Goal: Task Accomplishment & Management: Manage account settings

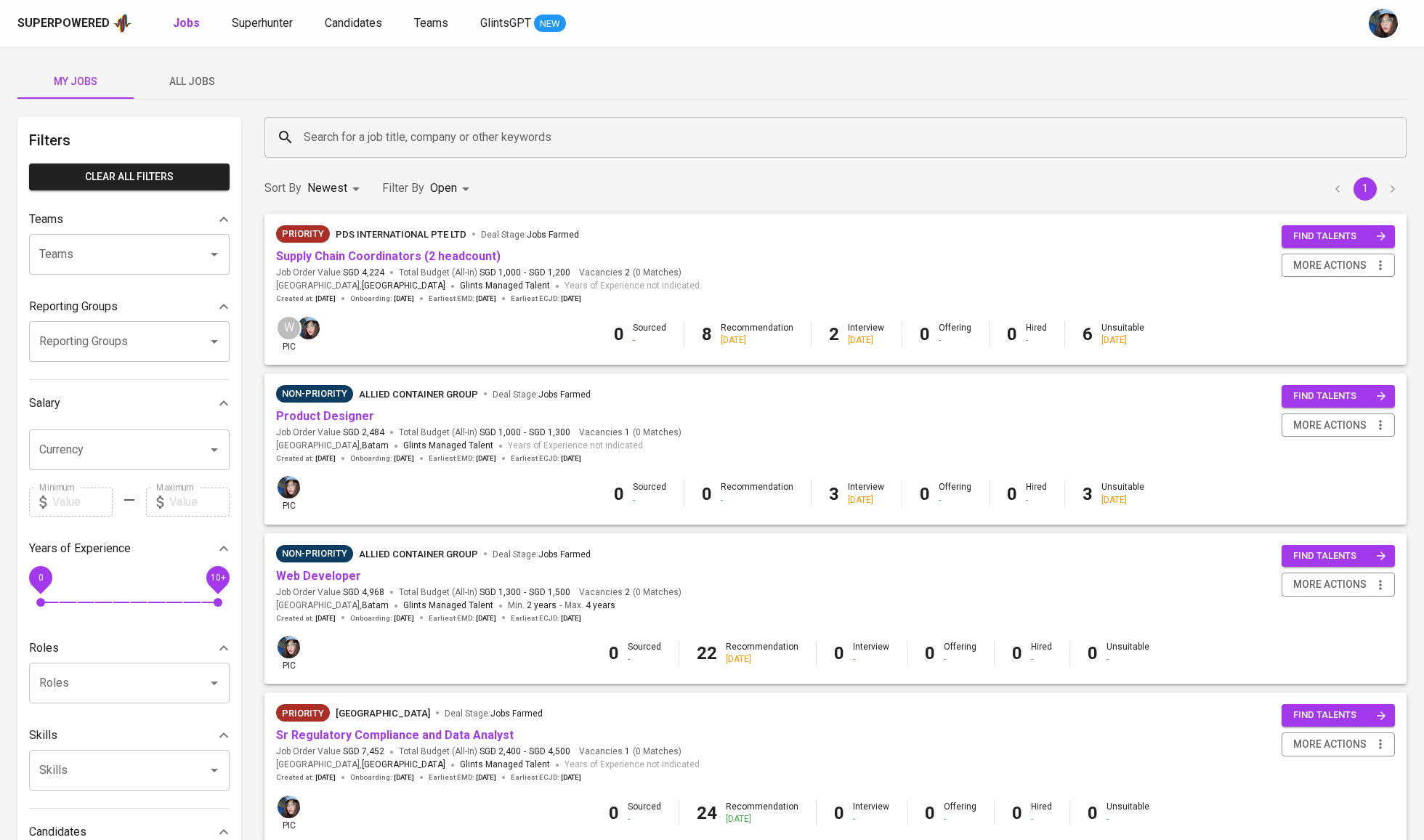
click at [417, 128] on input "Search for a job title, company or other keywords" at bounding box center [839, 137] width 1079 height 28
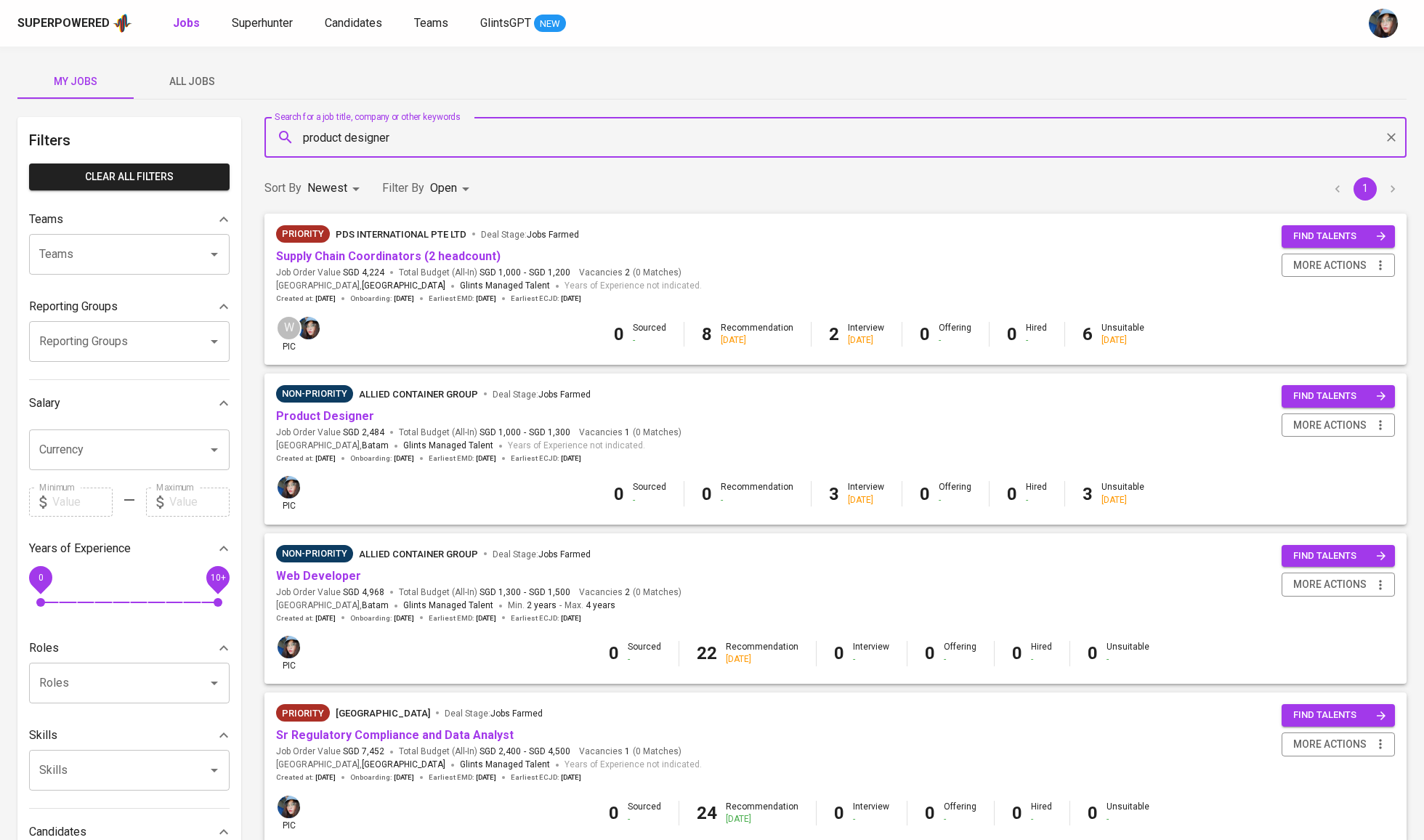
type input "product designer"
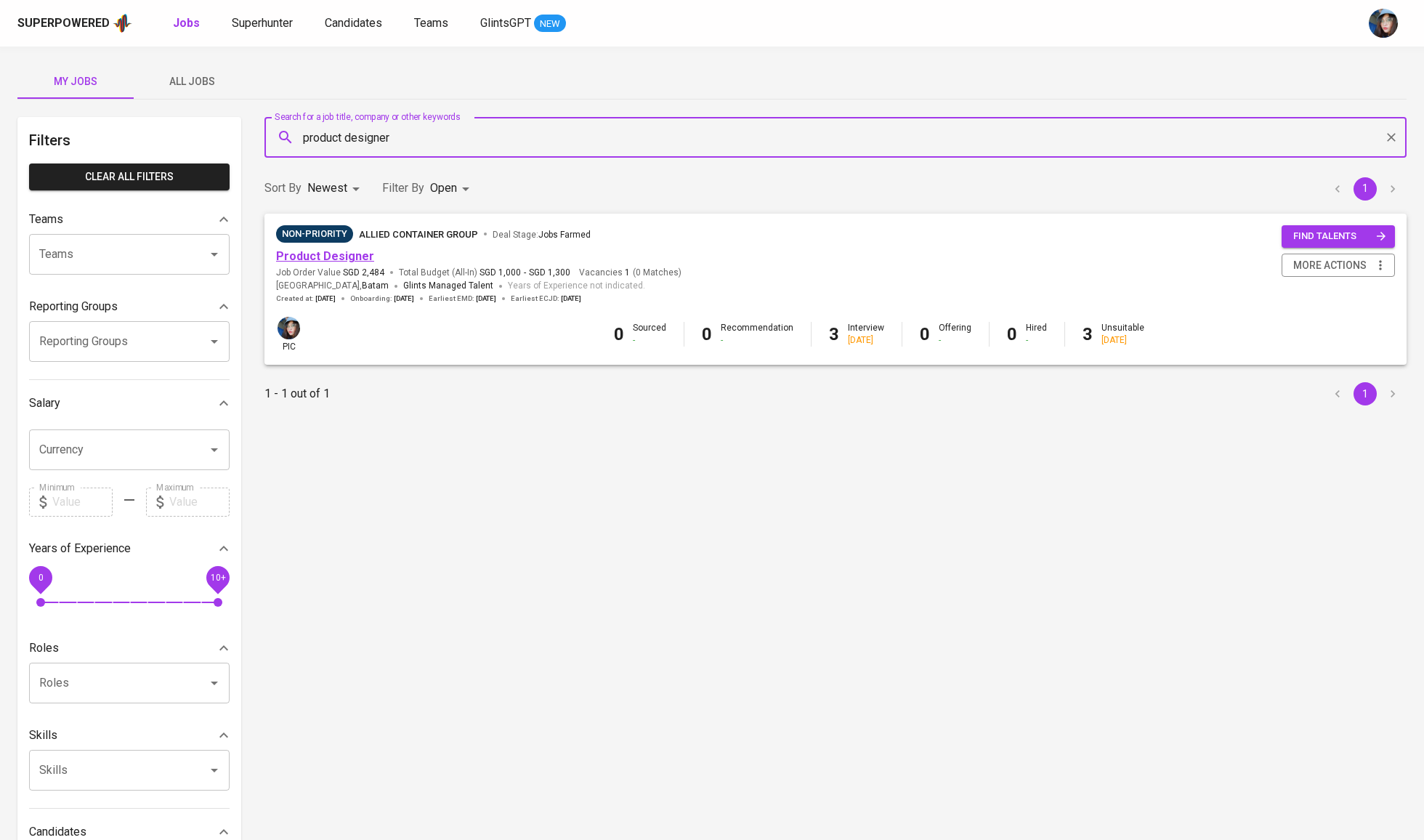
click at [352, 259] on link "Product Designer" at bounding box center [325, 256] width 98 height 14
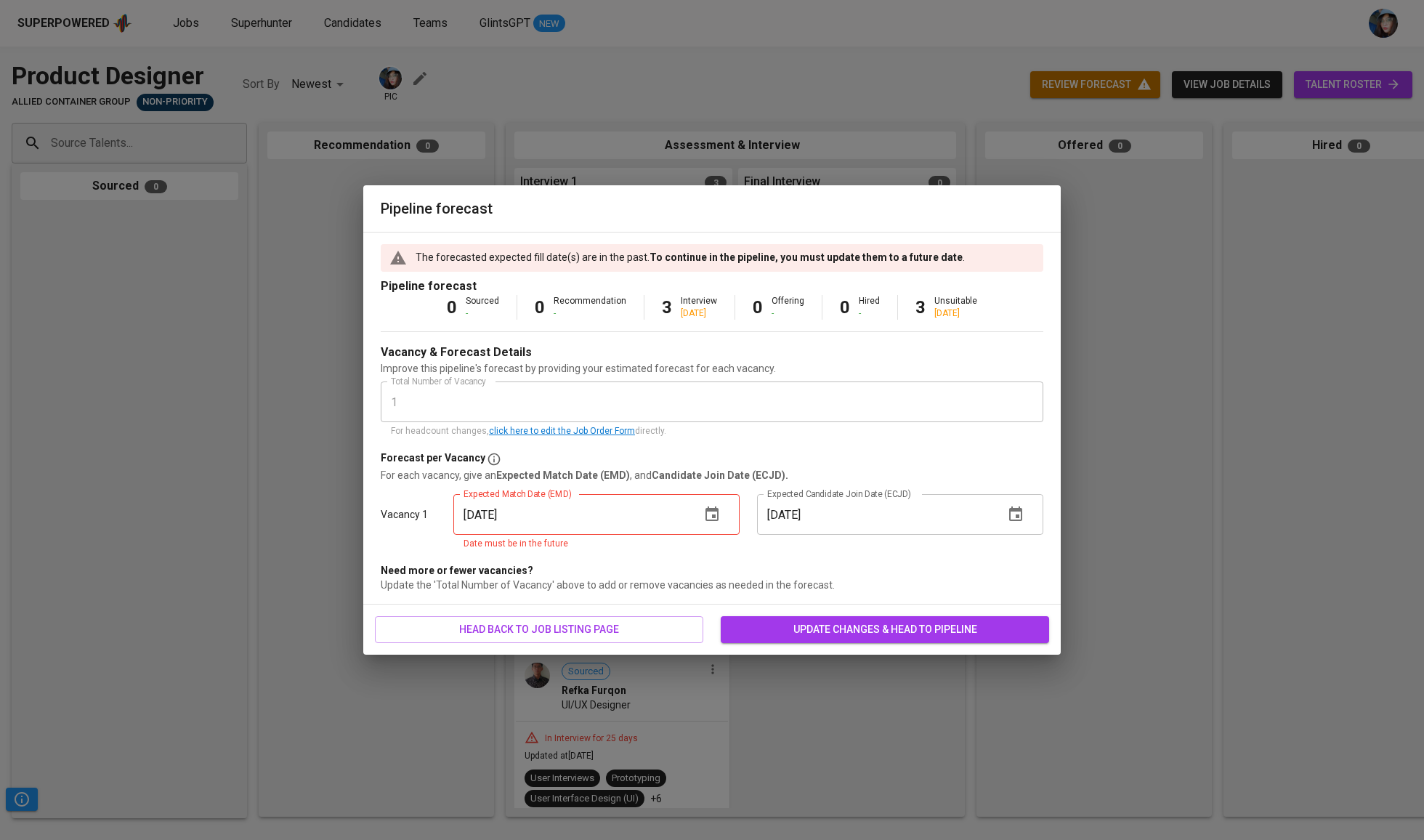
click at [705, 518] on icon "button" at bounding box center [712, 514] width 18 height 18
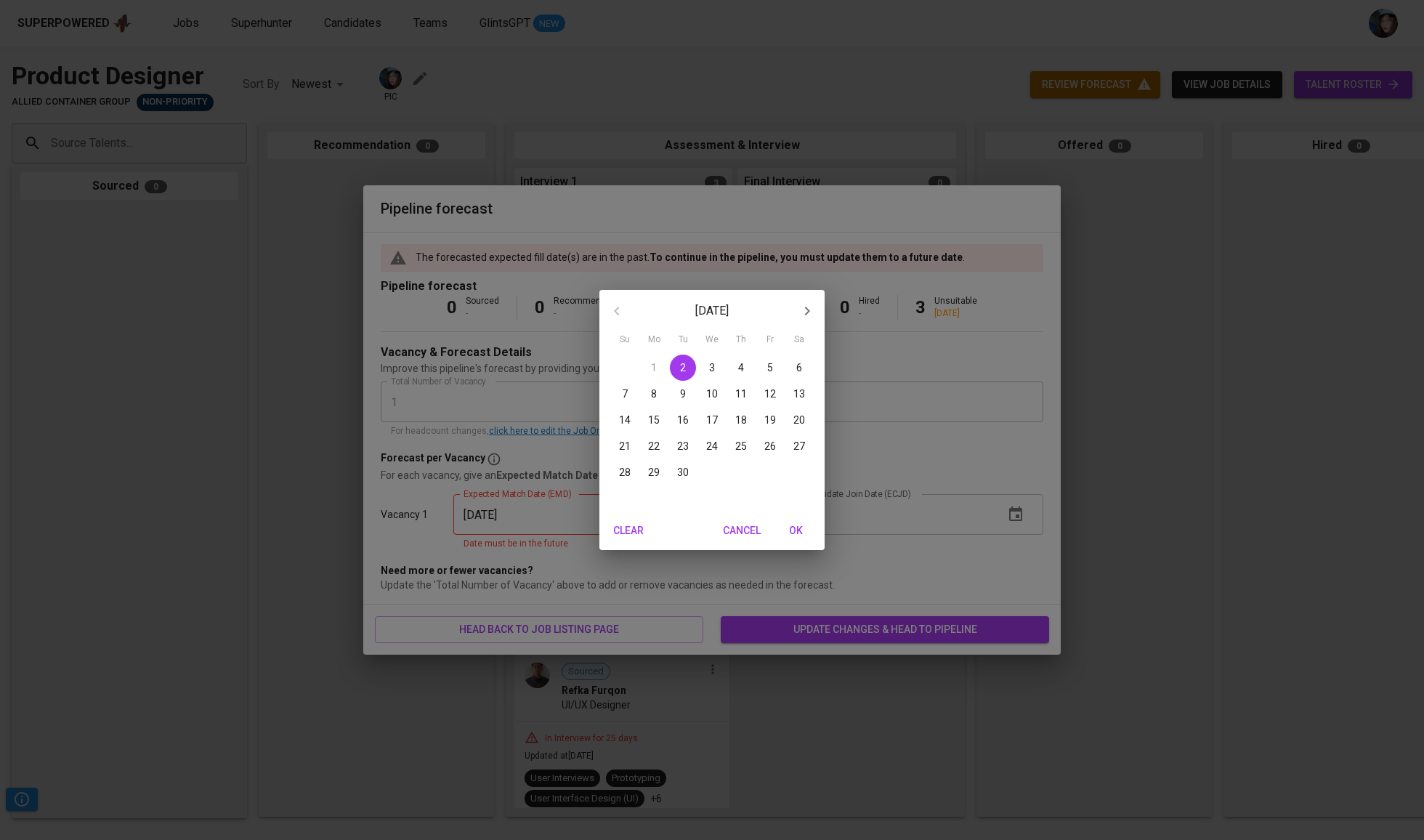
click at [811, 304] on icon "button" at bounding box center [807, 310] width 18 height 18
click at [758, 470] on span "31" at bounding box center [770, 471] width 26 height 14
type input "[DATE]"
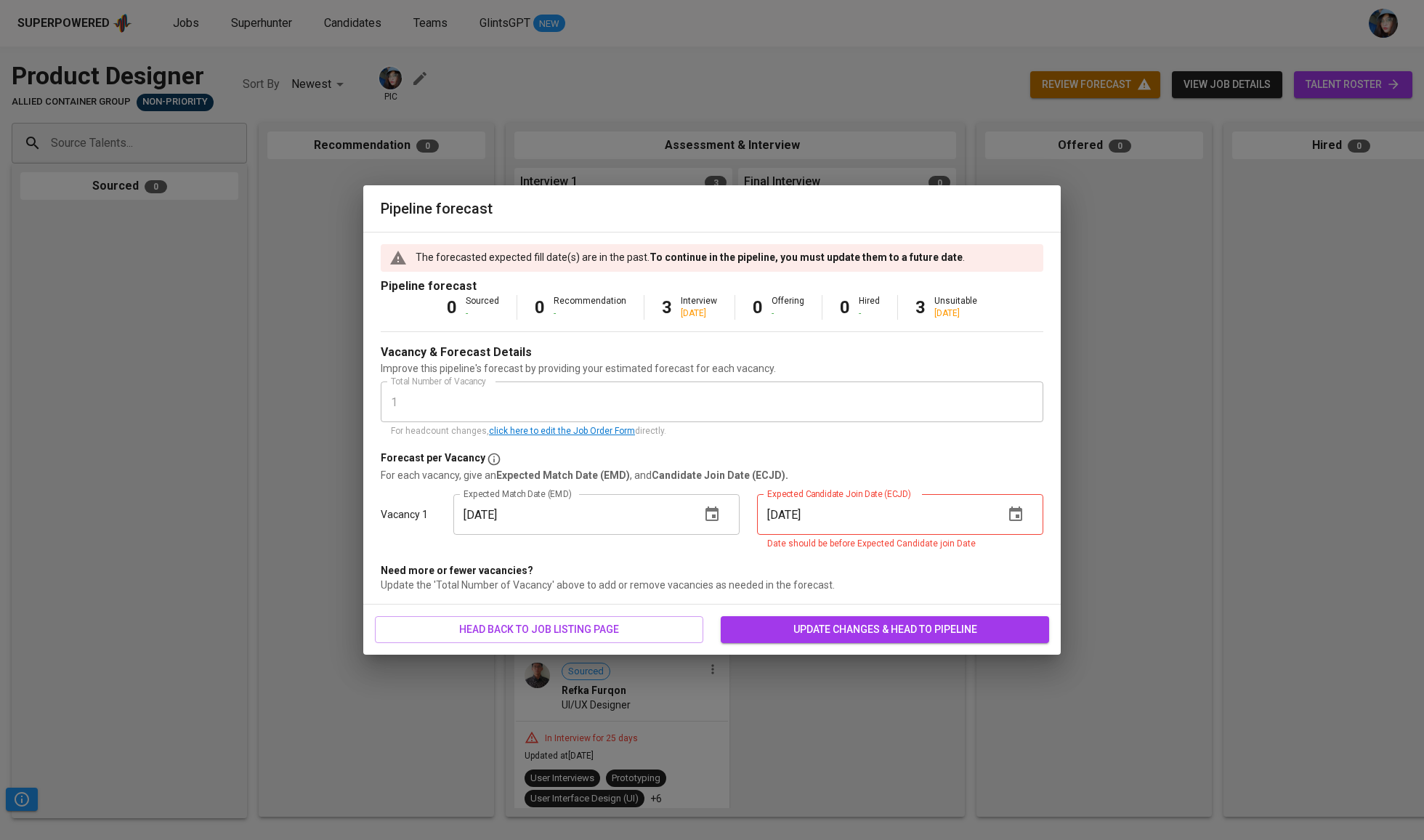
click at [1014, 512] on icon "button" at bounding box center [1016, 513] width 13 height 14
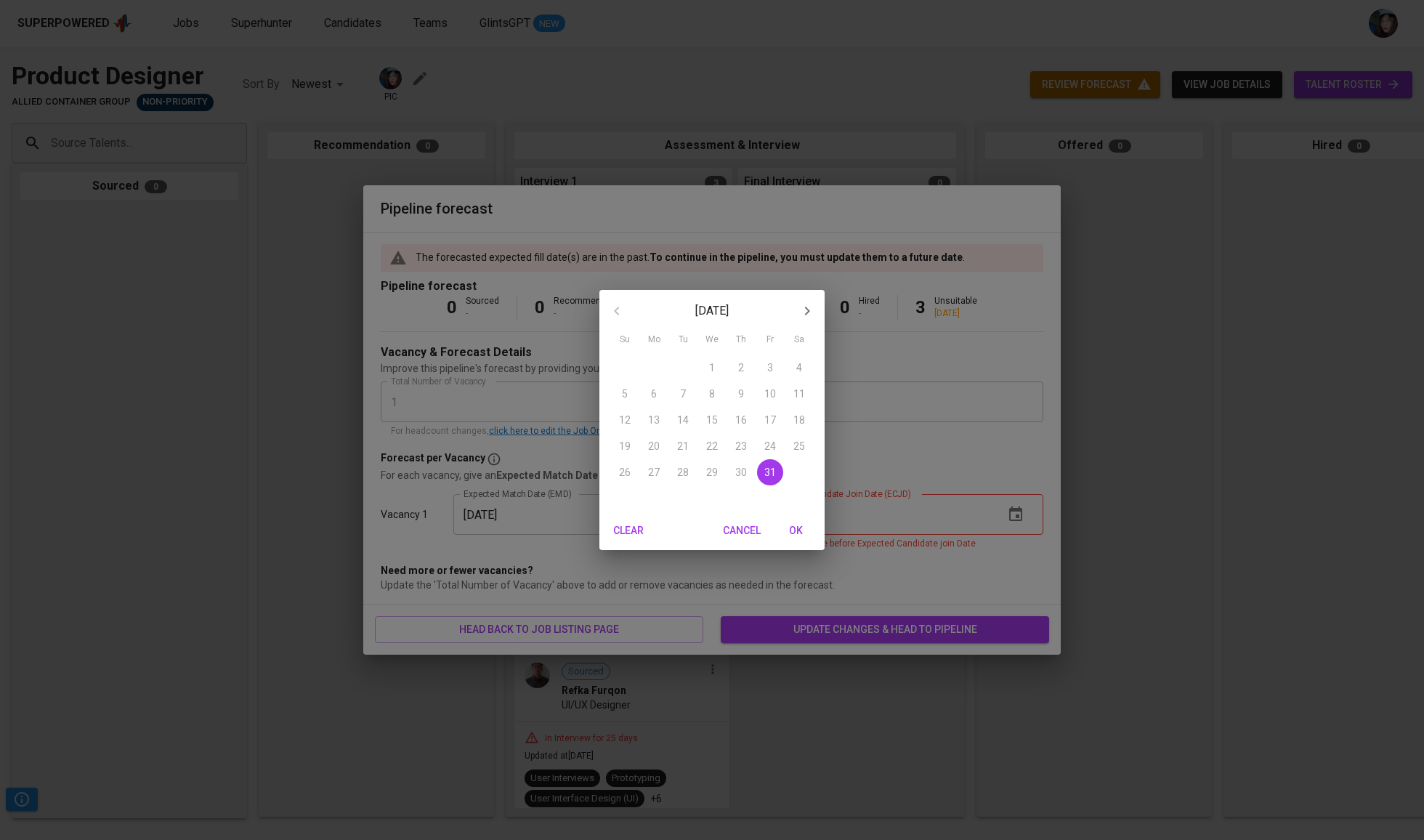
click at [814, 323] on button "button" at bounding box center [808, 311] width 35 height 35
click at [623, 506] on p "30" at bounding box center [625, 498] width 12 height 14
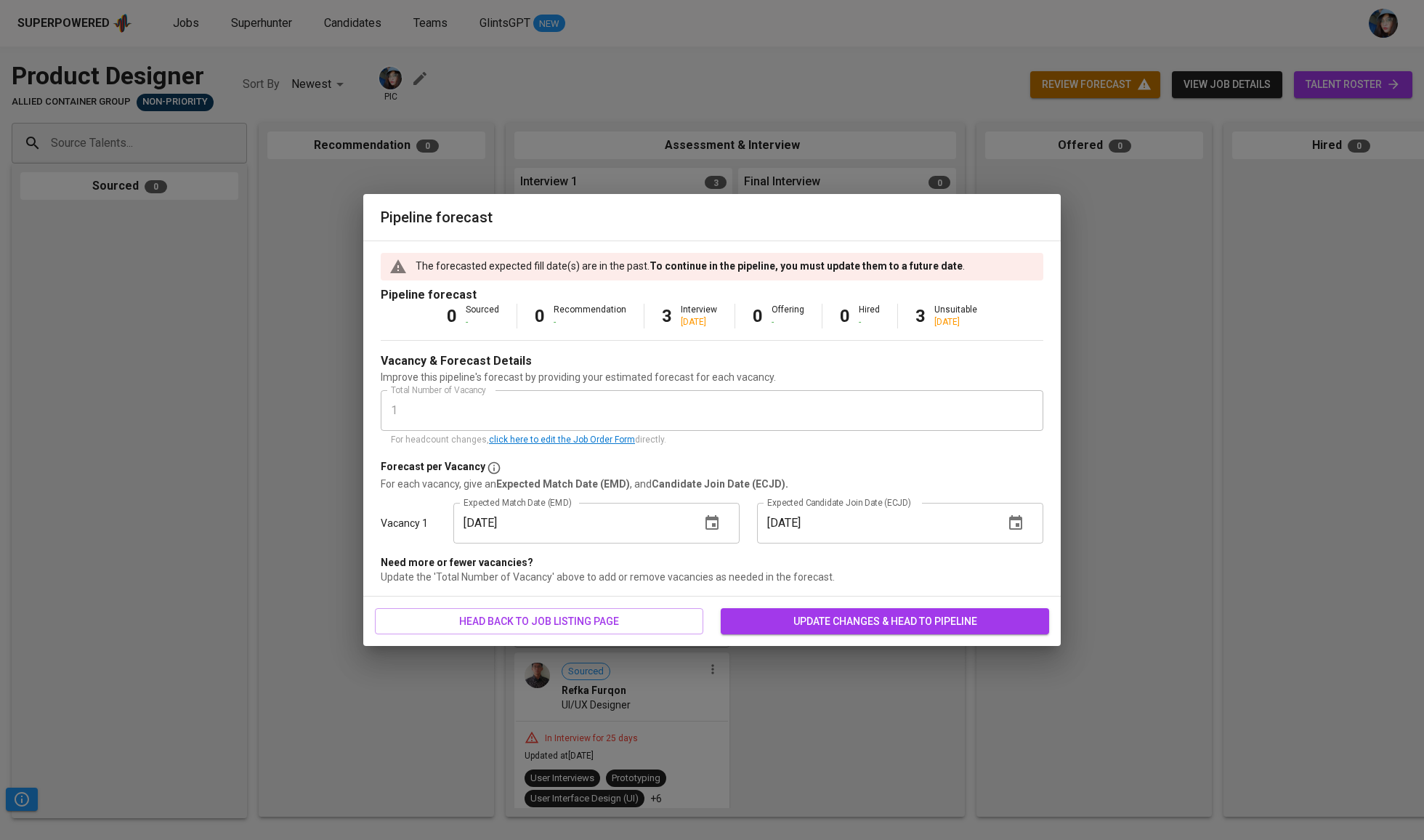
type input "[DATE]"
click at [830, 616] on span "update changes & head to pipeline" at bounding box center [885, 621] width 305 height 18
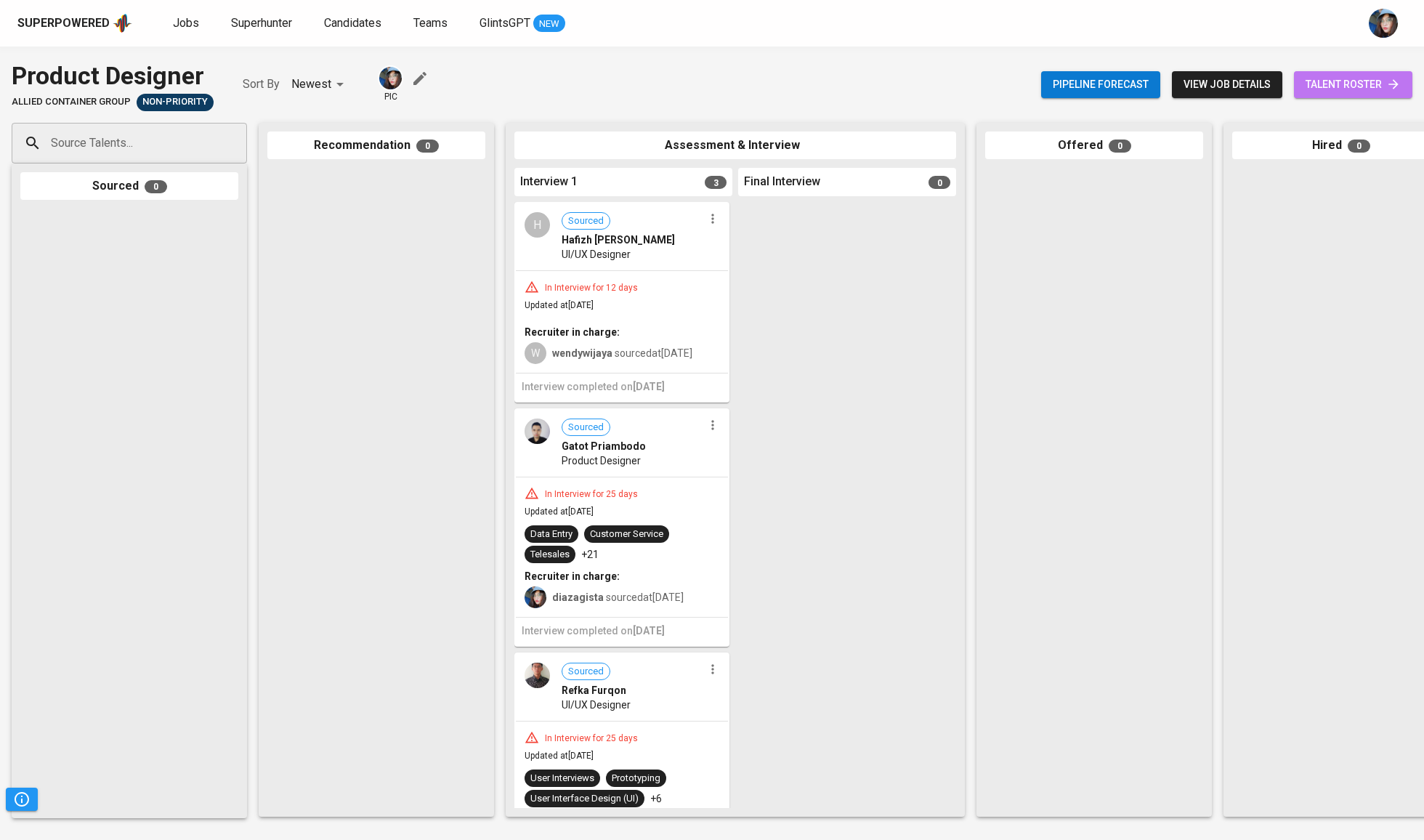
click at [1314, 85] on span "talent roster" at bounding box center [1353, 85] width 95 height 18
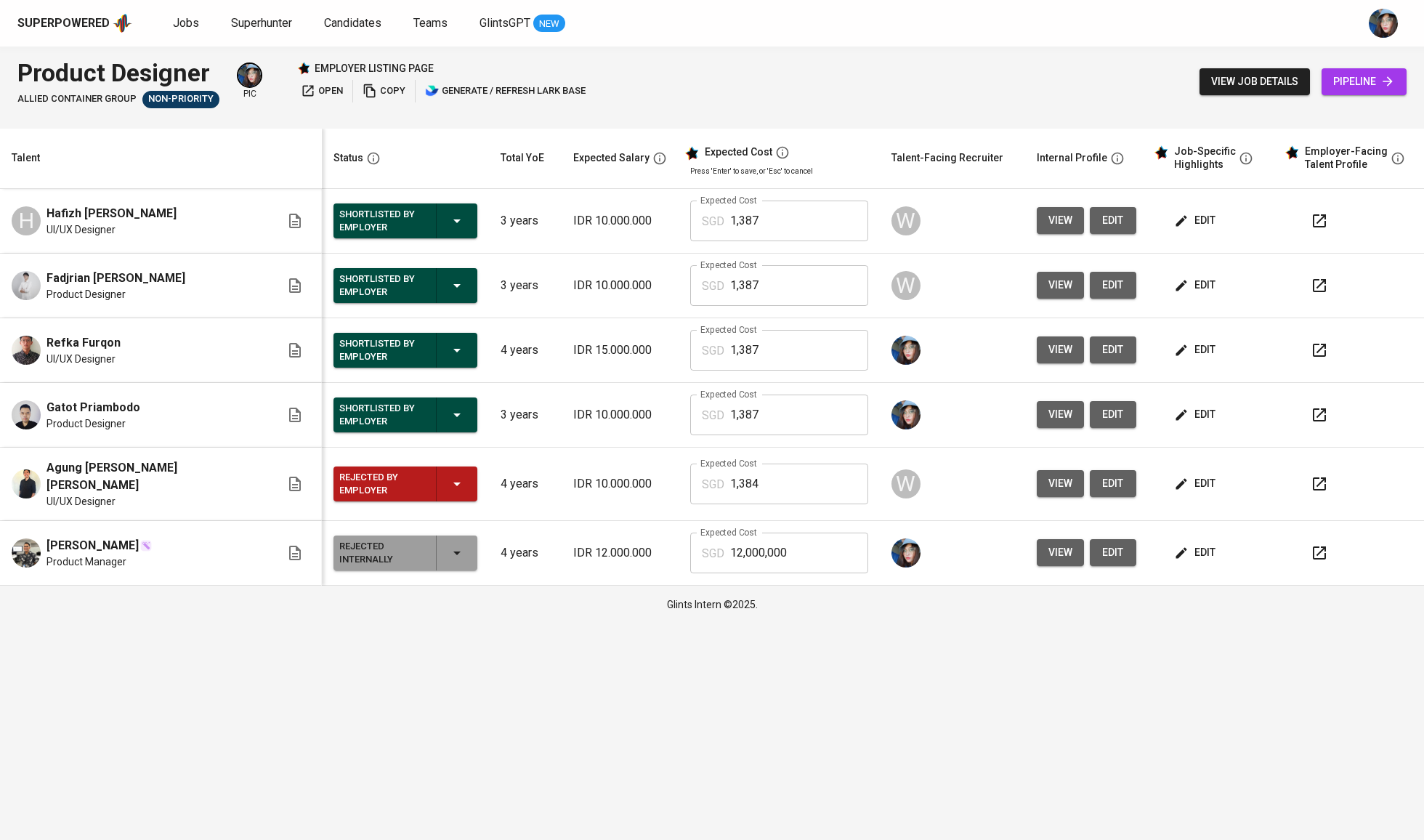
click at [1175, 222] on icon "button" at bounding box center [1181, 220] width 14 height 14
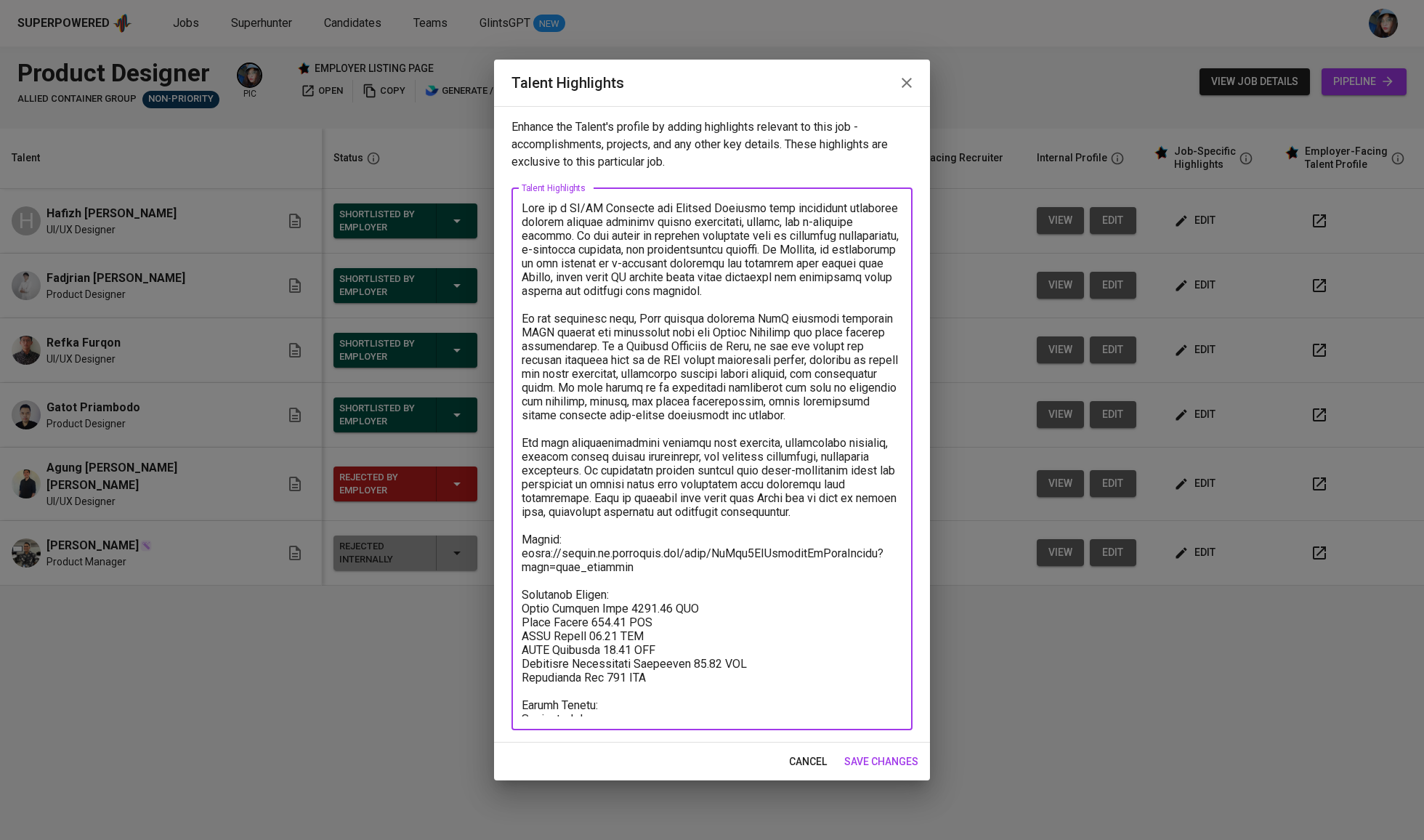
drag, startPoint x: 640, startPoint y: 566, endPoint x: 519, endPoint y: 550, distance: 122.1
click at [519, 550] on div "x Talent Highlights" at bounding box center [712, 460] width 401 height 542
